Goal: Task Accomplishment & Management: Use online tool/utility

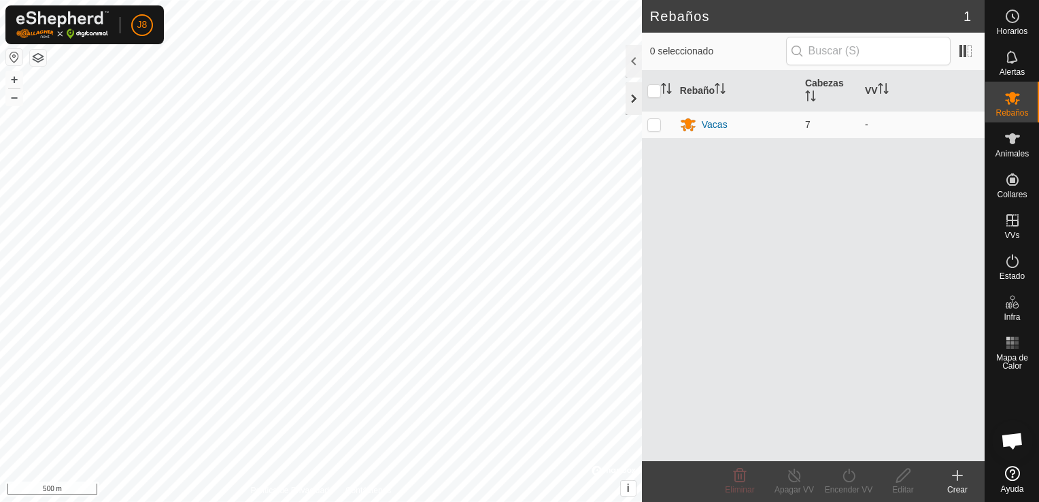
click at [631, 92] on div at bounding box center [634, 98] width 16 height 33
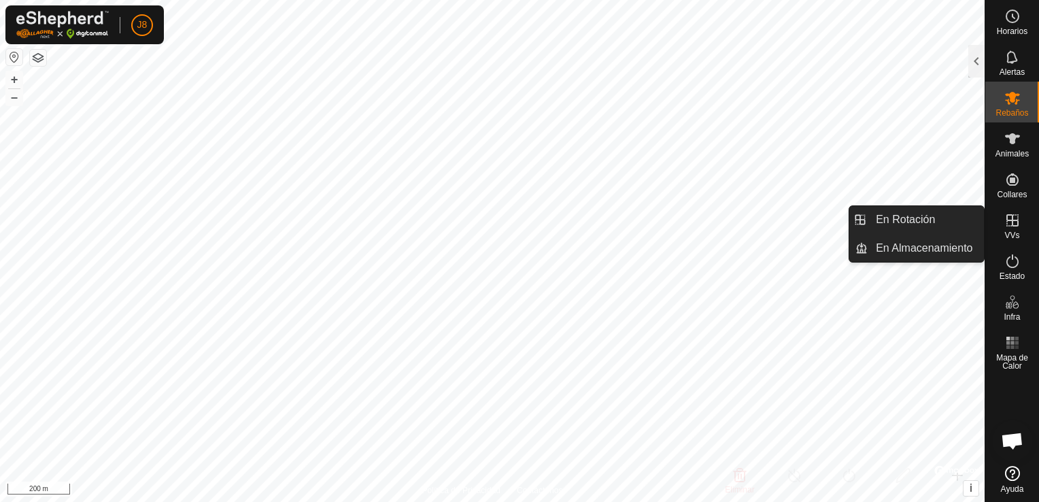
click at [1016, 222] on icon at bounding box center [1013, 220] width 16 height 16
click at [941, 214] on link "En Rotación" at bounding box center [926, 219] width 116 height 27
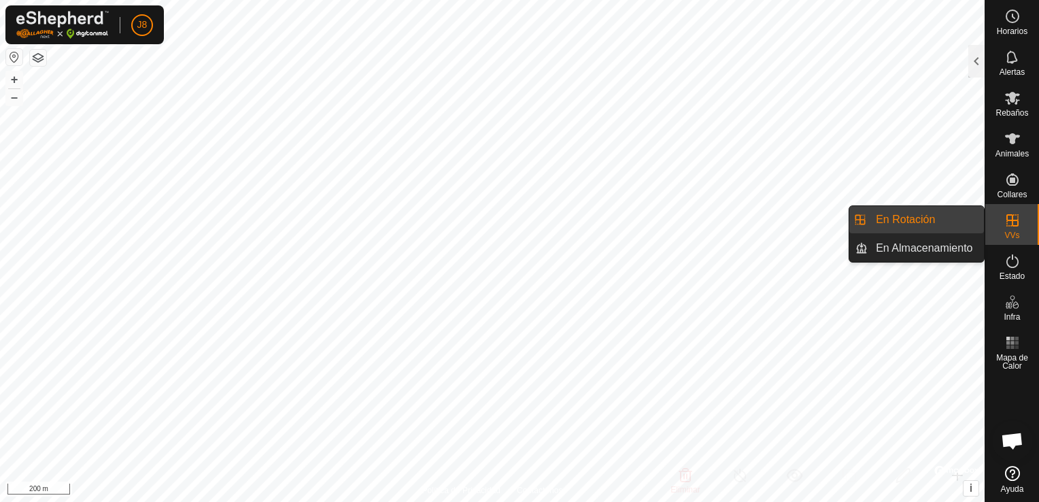
click at [928, 218] on link "En Rotación" at bounding box center [926, 219] width 116 height 27
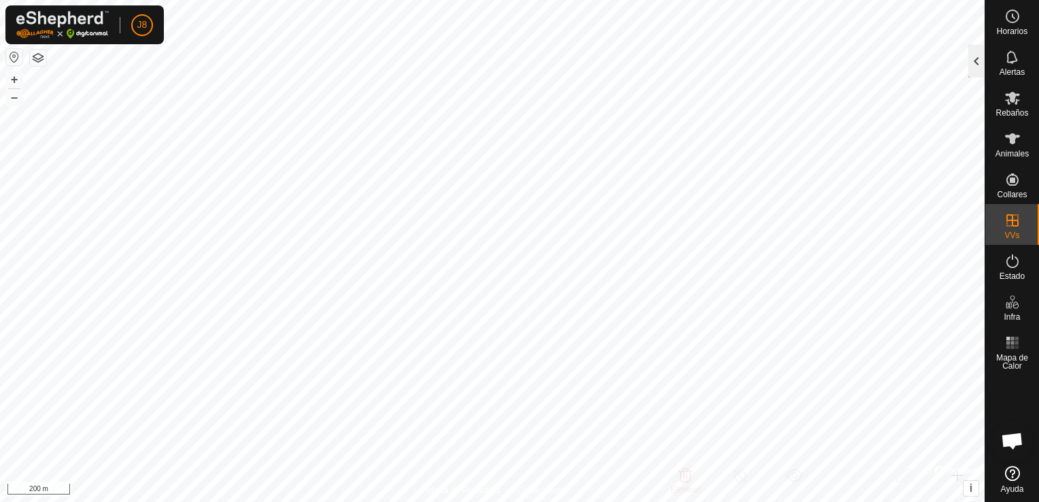
click at [974, 60] on div at bounding box center [977, 61] width 16 height 33
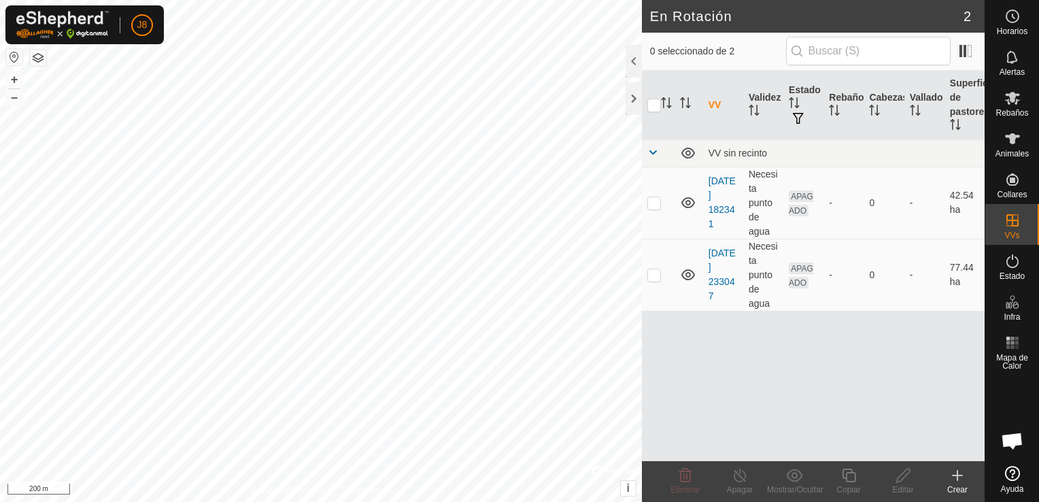
click at [950, 483] on icon at bounding box center [958, 475] width 16 height 16
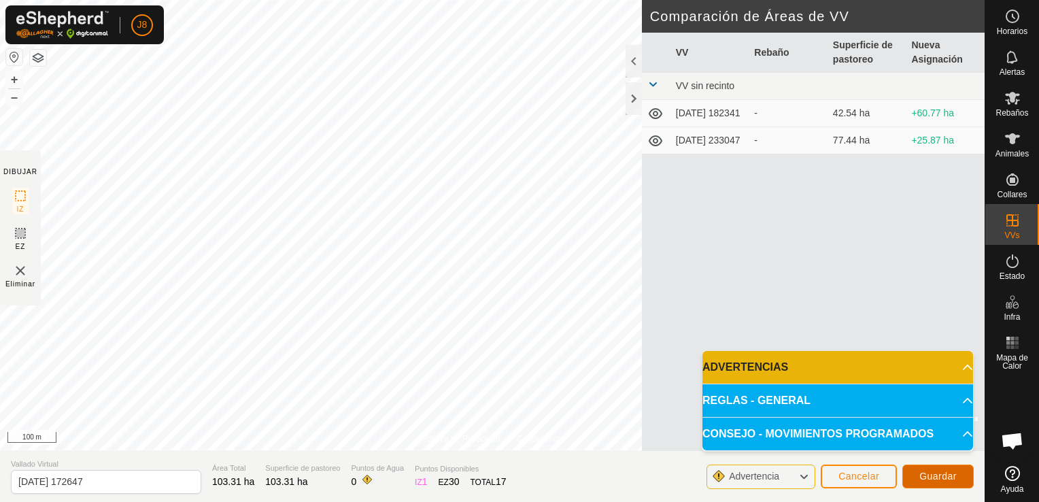
click at [943, 480] on span "Guardar" at bounding box center [938, 476] width 37 height 11
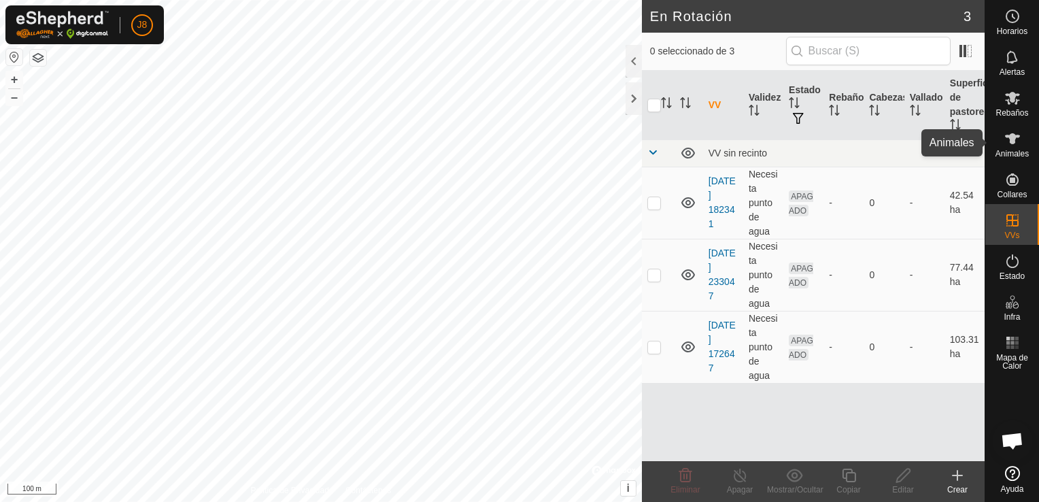
click at [1014, 142] on icon at bounding box center [1012, 138] width 15 height 11
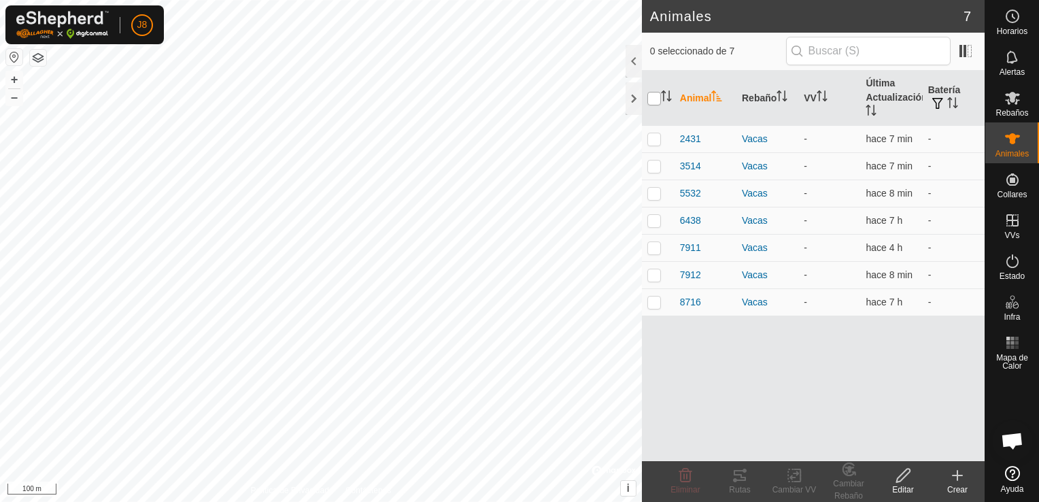
click at [653, 98] on input "checkbox" at bounding box center [655, 99] width 14 height 14
checkbox input "true"
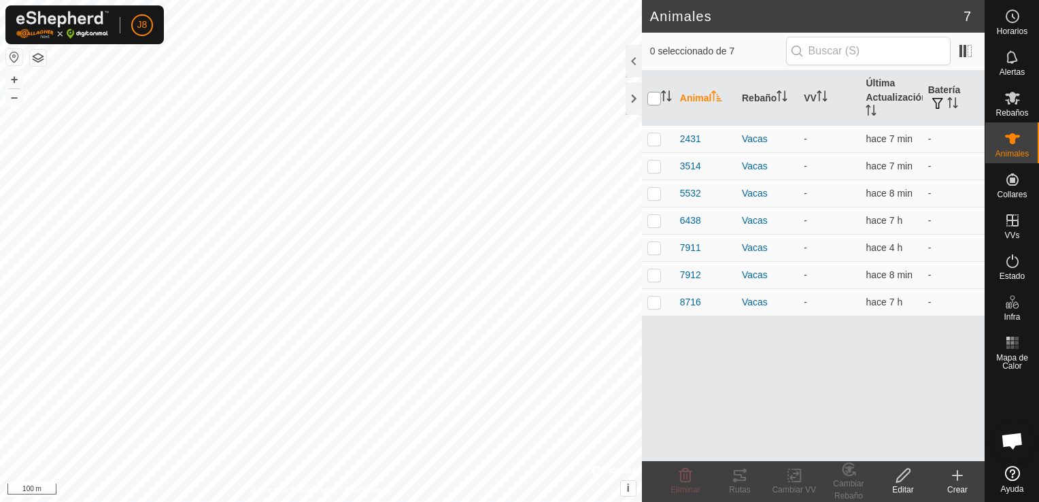
checkbox input "true"
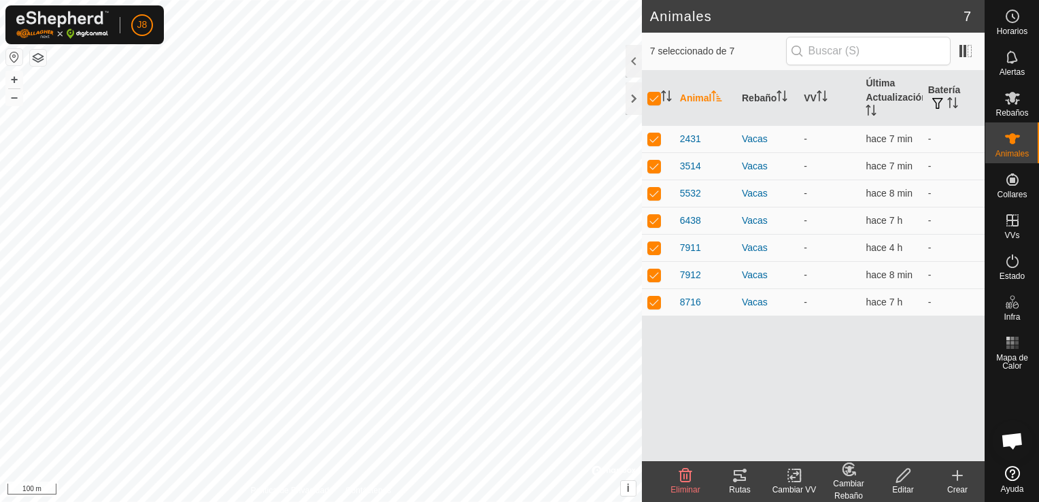
click at [788, 478] on rect at bounding box center [794, 475] width 12 height 12
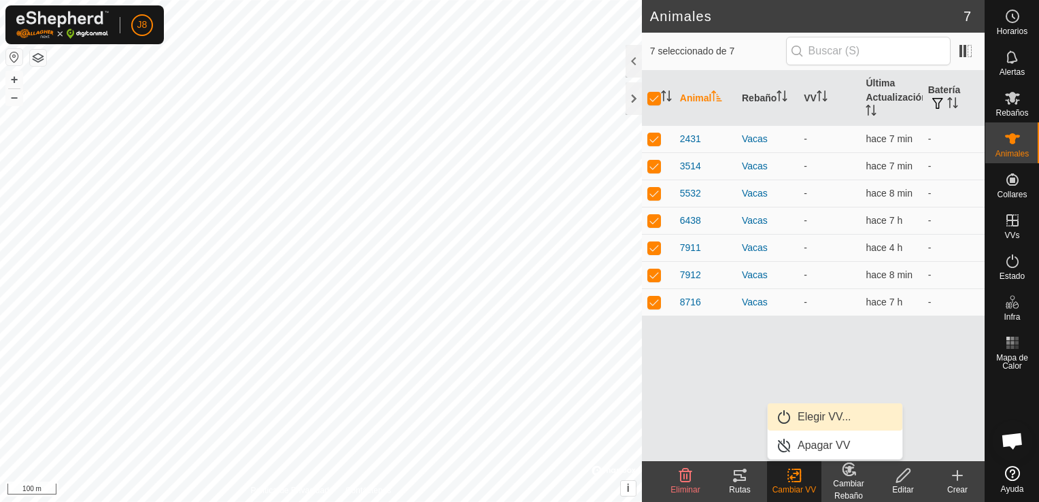
click at [821, 422] on link "Elegir VV..." at bounding box center [835, 416] width 135 height 27
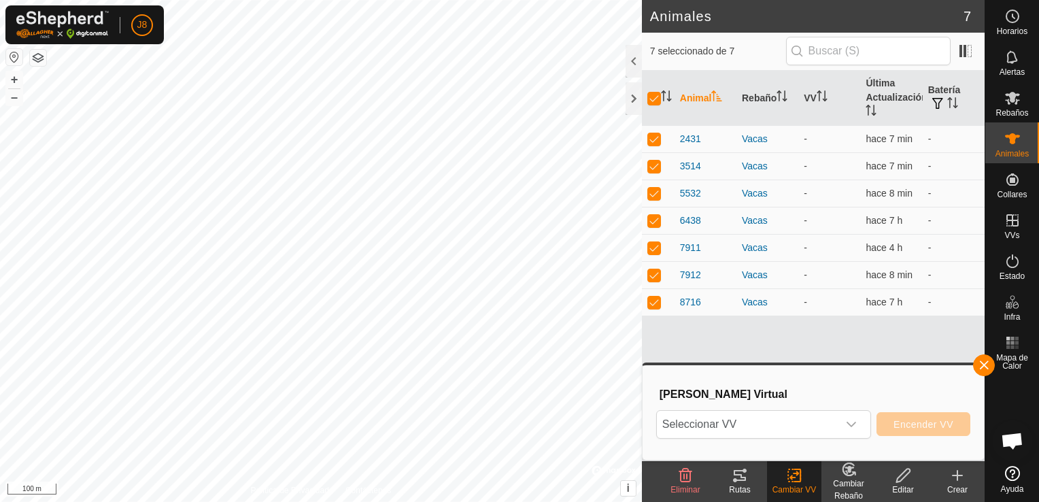
click at [821, 422] on span "Seleccionar VV" at bounding box center [747, 424] width 181 height 27
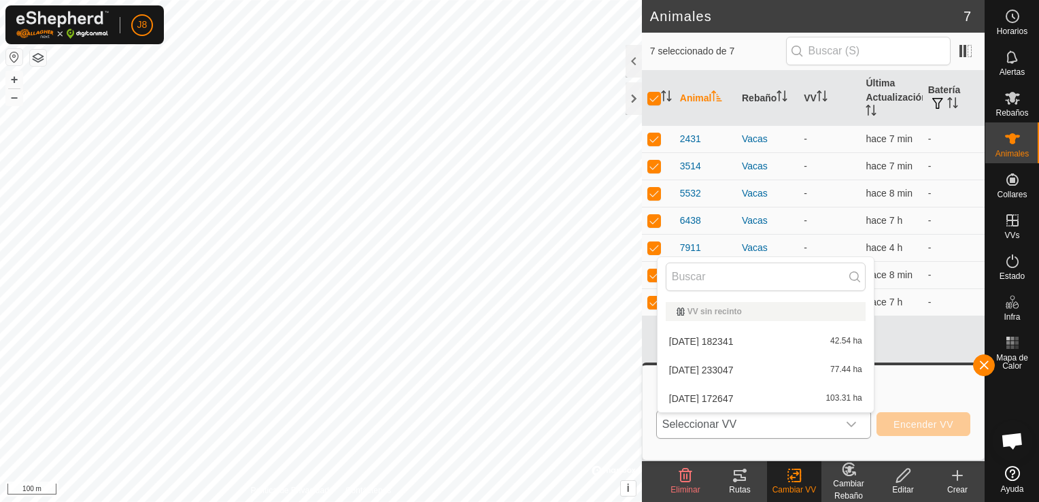
click at [751, 401] on li "[DATE] 172647 103.31 ha" at bounding box center [766, 398] width 216 height 27
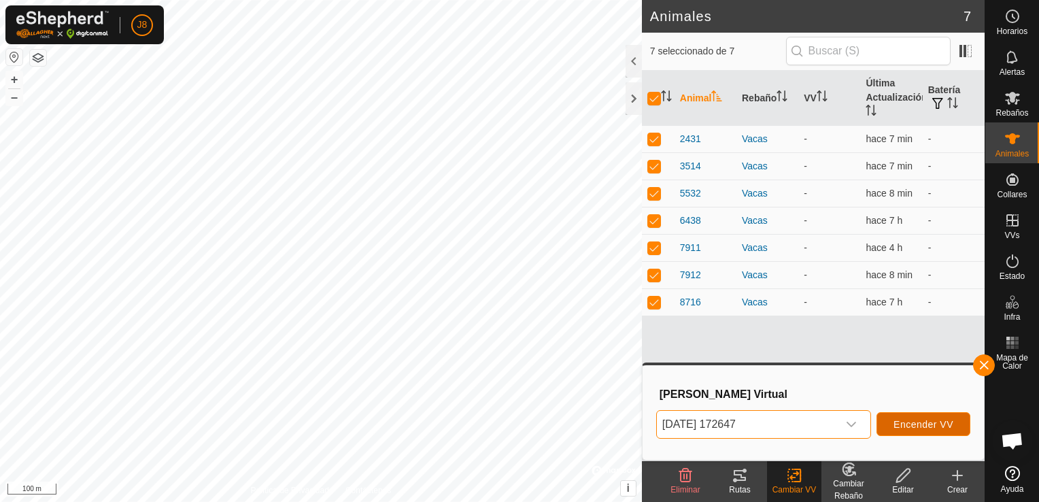
click at [911, 431] on button "Encender VV" at bounding box center [924, 424] width 94 height 24
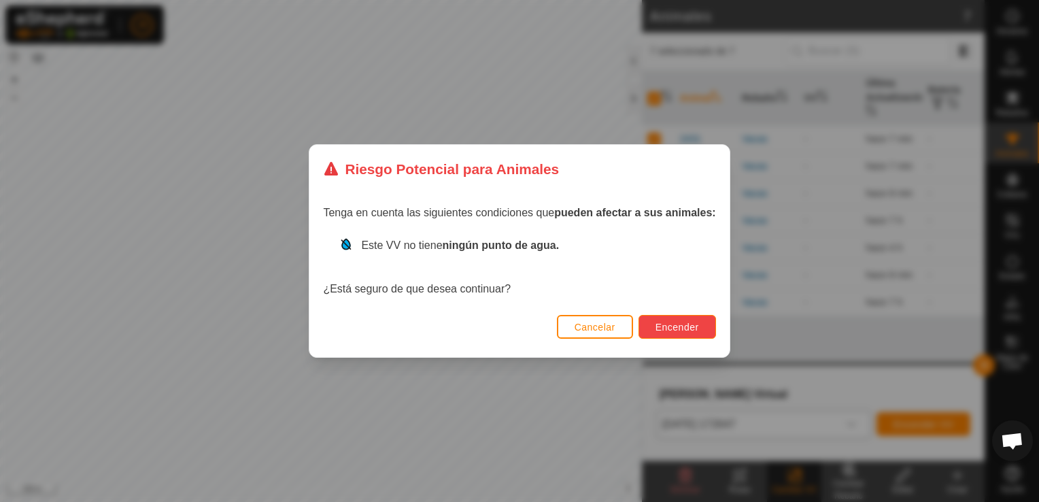
click at [669, 331] on span "Encender" at bounding box center [678, 327] width 44 height 11
